Goal: Task Accomplishment & Management: Use online tool/utility

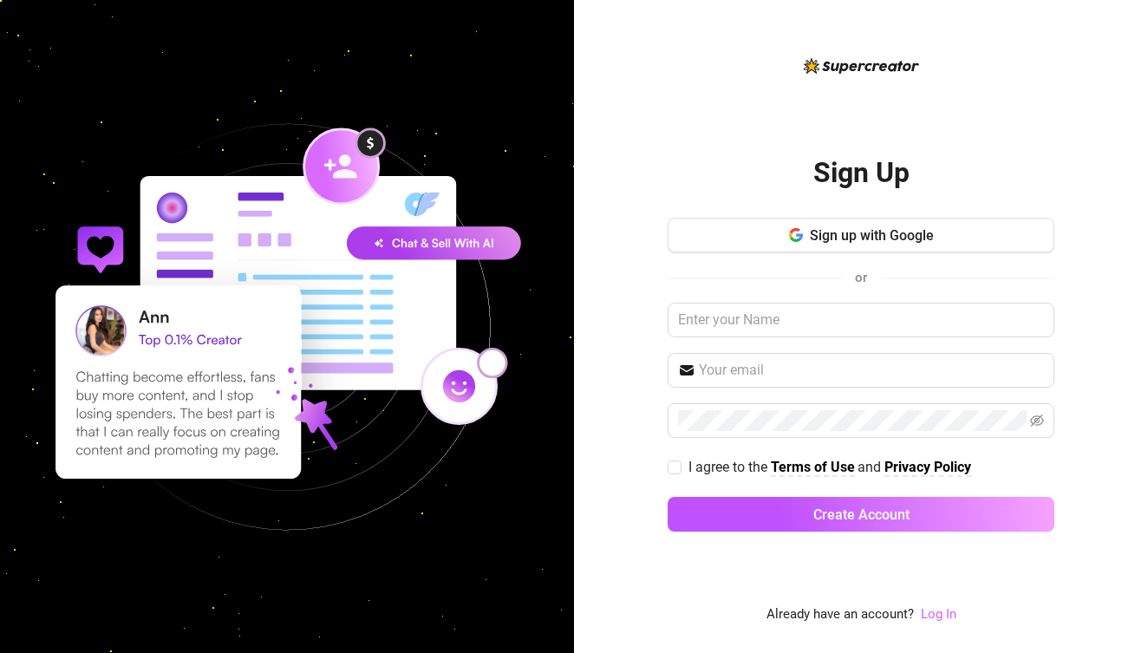
click at [940, 613] on link "Log In" at bounding box center [939, 614] width 36 height 16
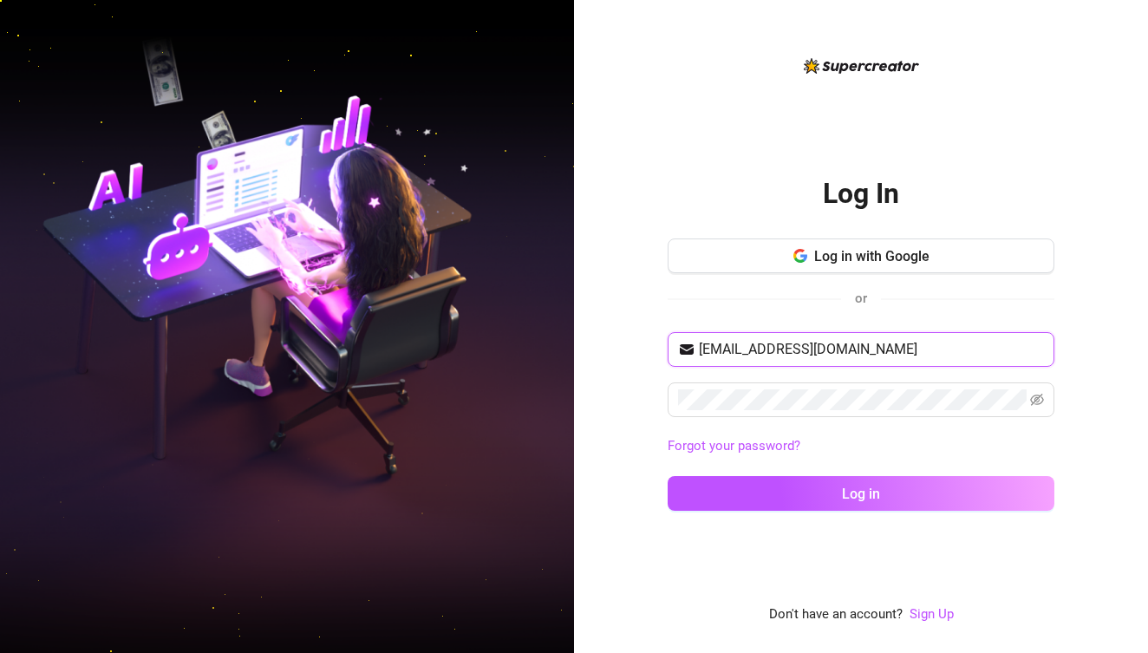
type input "[EMAIL_ADDRESS][DOMAIN_NAME]"
click at [1034, 395] on icon "eye-invisible" at bounding box center [1037, 400] width 14 height 12
click at [861, 492] on button "Log in" at bounding box center [860, 493] width 387 height 35
